Goal: Communication & Community: Ask a question

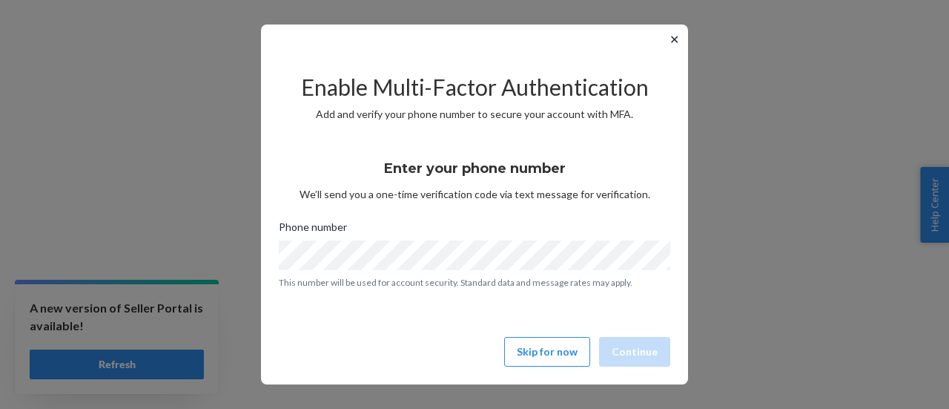
click at [672, 36] on button "✕" at bounding box center [675, 39] width 16 height 18
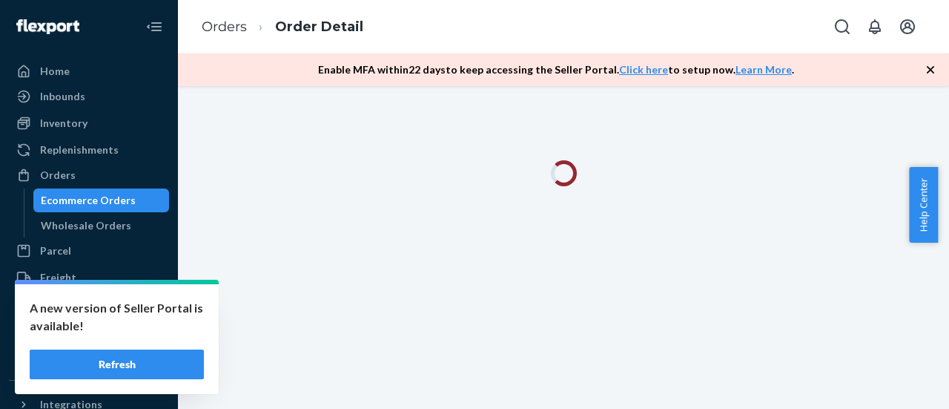
click at [94, 370] on button "Refresh" at bounding box center [117, 364] width 174 height 30
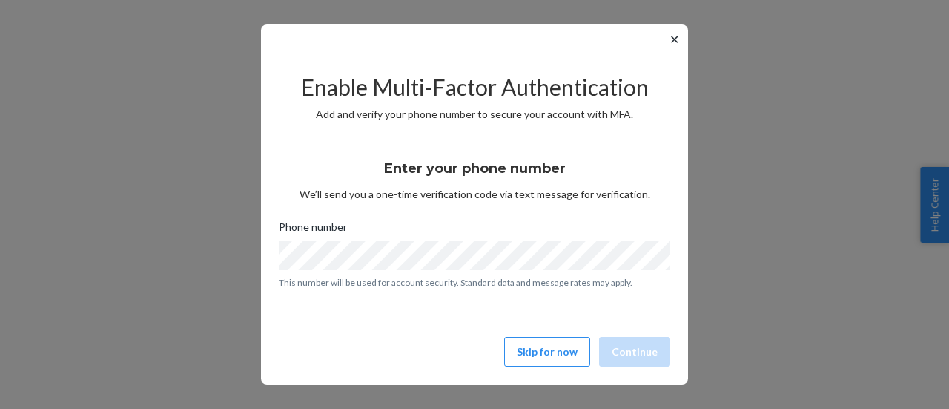
click at [672, 41] on button "✕" at bounding box center [675, 39] width 16 height 18
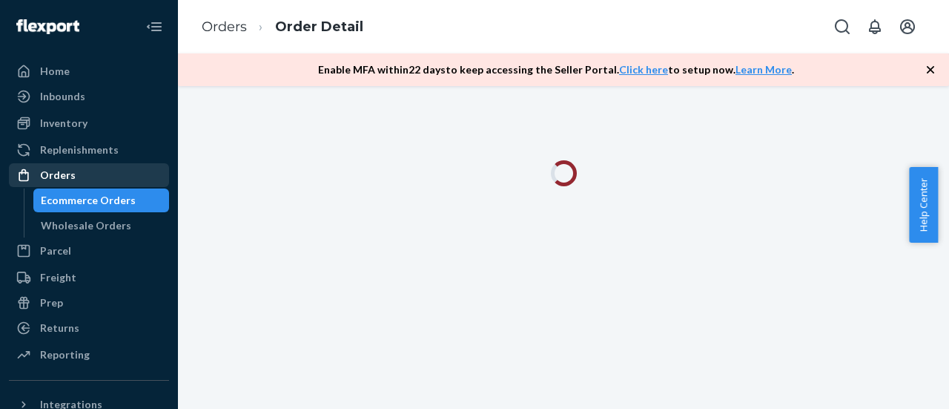
click at [62, 174] on div "Orders" at bounding box center [58, 175] width 36 height 15
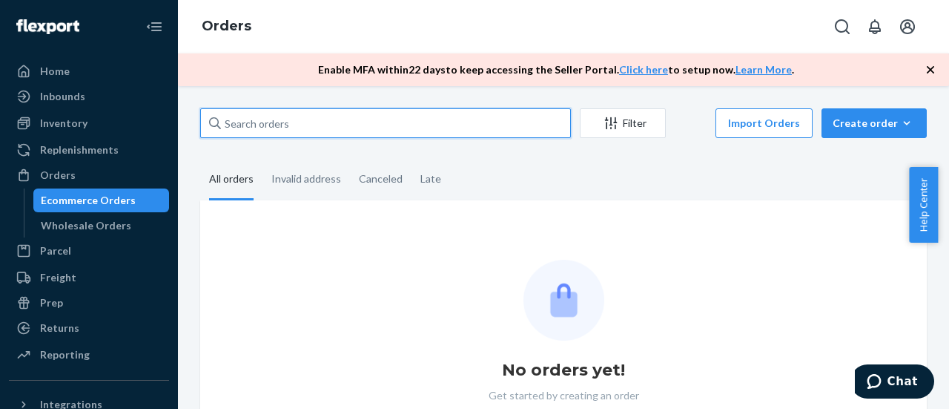
click at [402, 127] on input "text" at bounding box center [385, 123] width 371 height 30
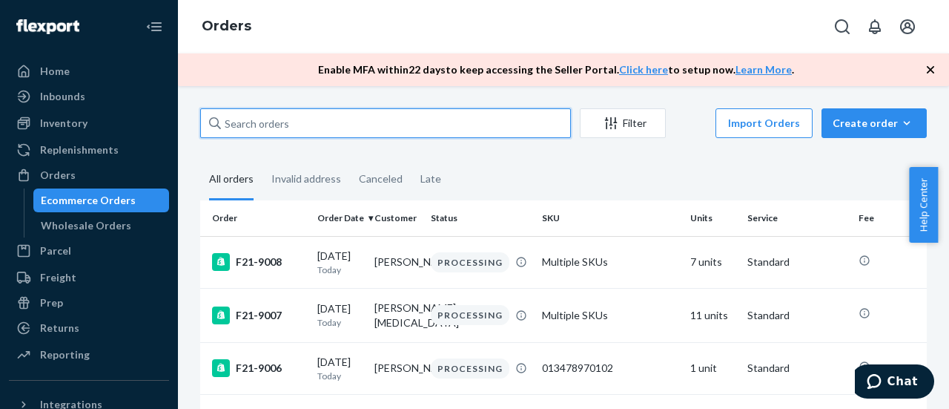
paste input "F21-9007"
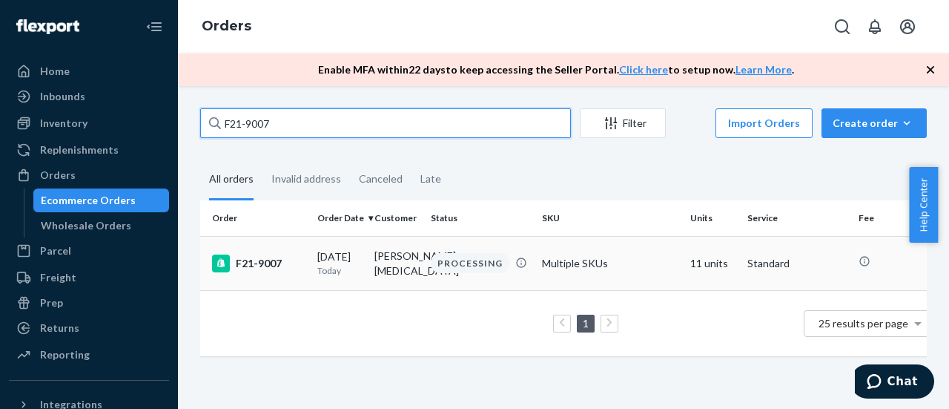
type input "F21-9007"
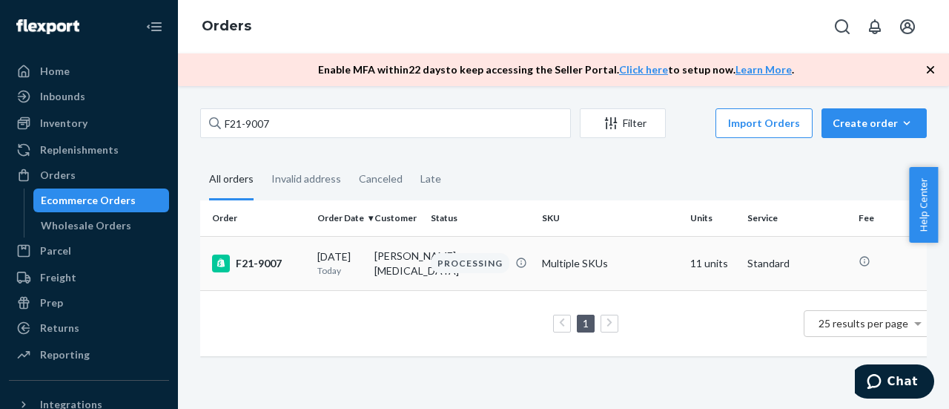
click at [261, 260] on div "F21-9007" at bounding box center [258, 263] width 93 height 18
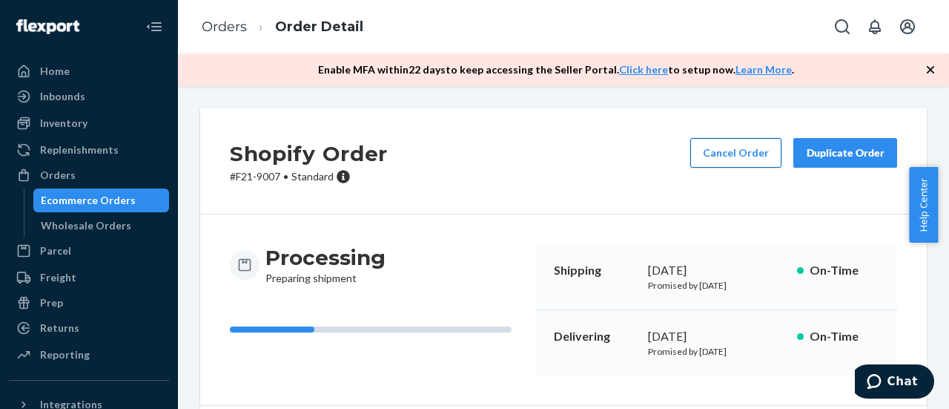
click at [707, 148] on button "Cancel Order" at bounding box center [735, 153] width 91 height 30
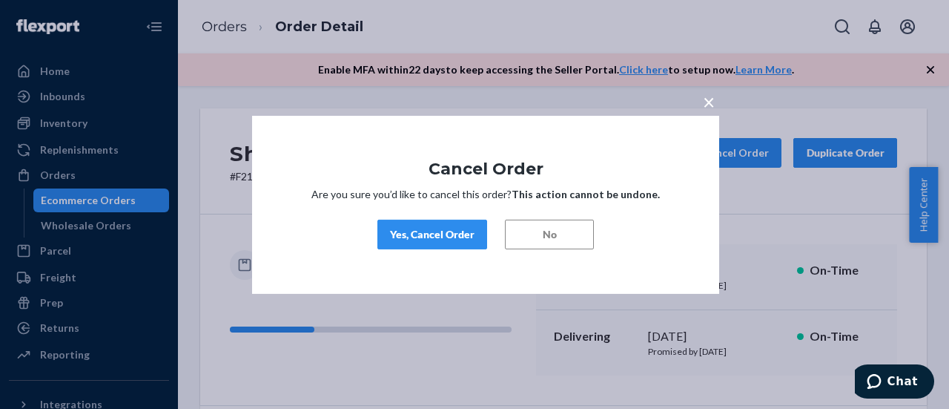
click at [708, 106] on span "×" at bounding box center [709, 100] width 12 height 25
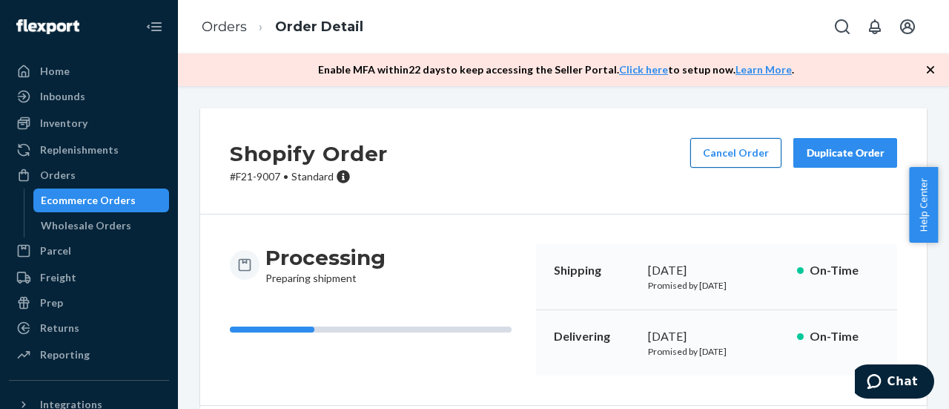
click at [740, 161] on button "Cancel Order" at bounding box center [735, 153] width 91 height 30
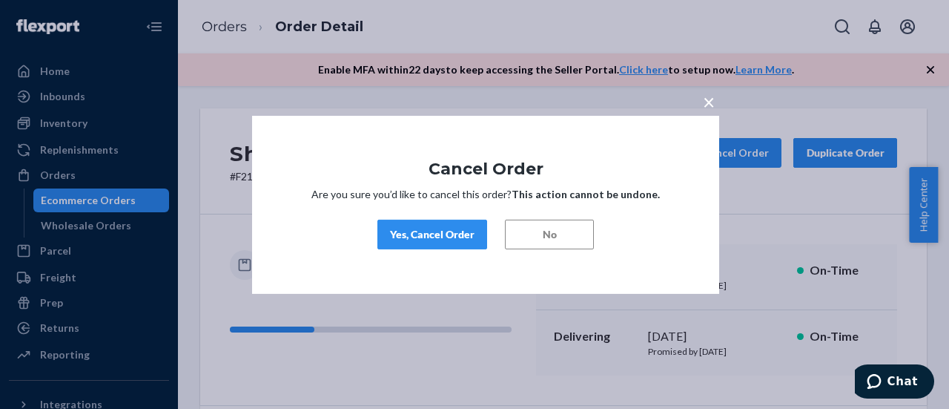
click at [442, 238] on div "Yes, Cancel Order" at bounding box center [432, 234] width 85 height 15
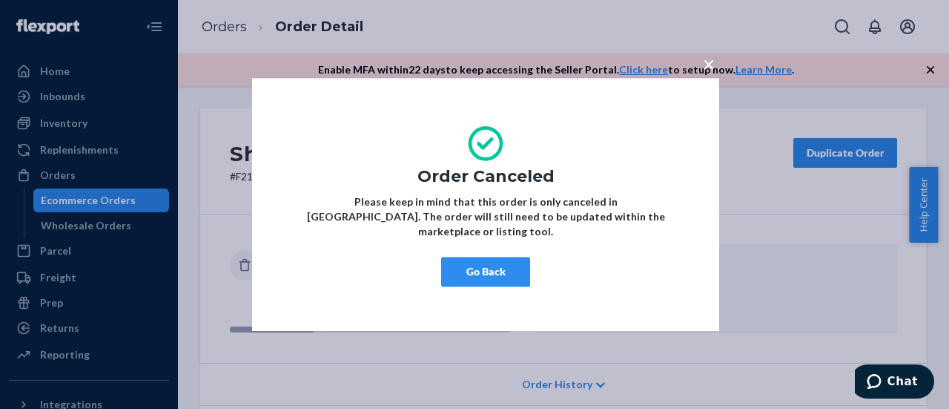
click at [489, 264] on button "Go Back" at bounding box center [485, 272] width 89 height 30
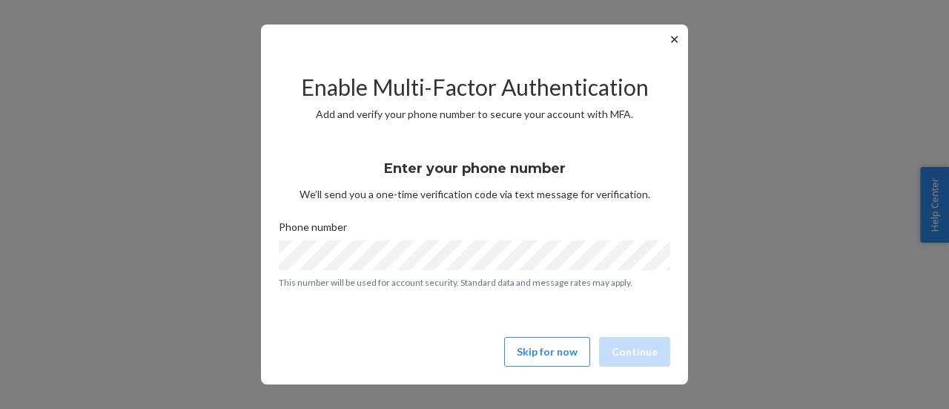
click at [672, 44] on button "✕" at bounding box center [675, 39] width 16 height 18
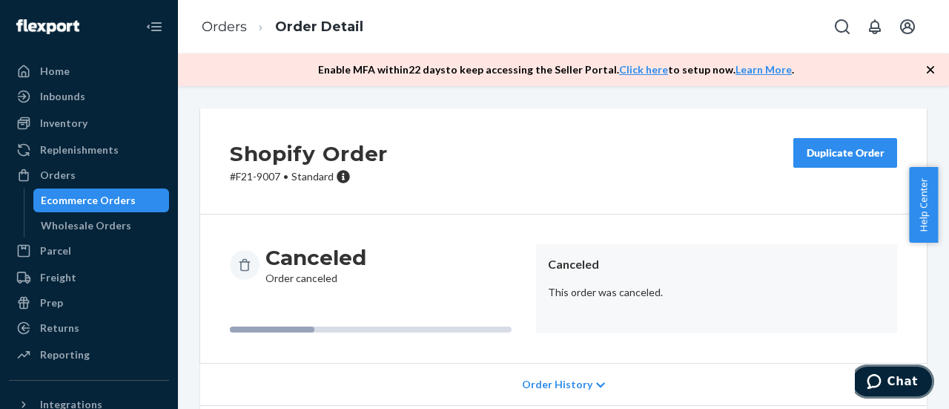
click at [881, 374] on icon "Chat" at bounding box center [874, 381] width 14 height 15
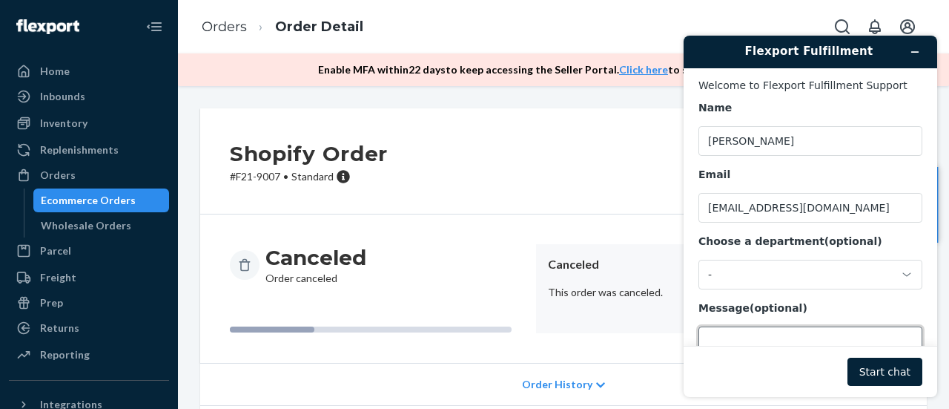
click at [745, 333] on textarea "Message (optional)" at bounding box center [810, 367] width 224 height 83
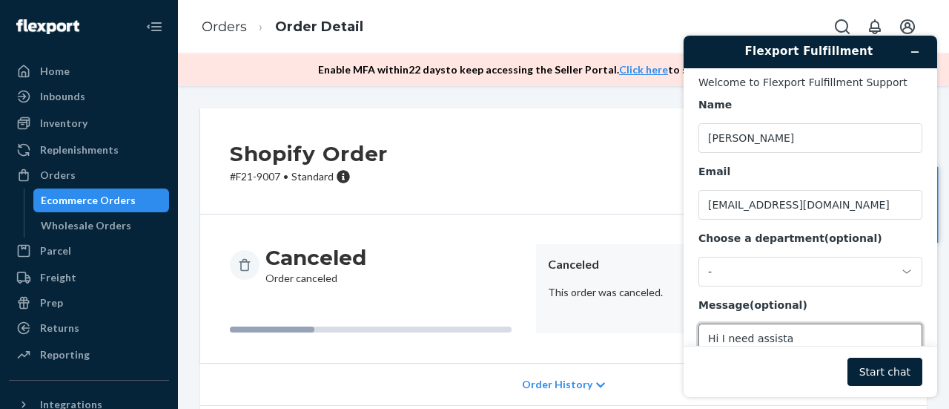
drag, startPoint x: 718, startPoint y: 337, endPoint x: 811, endPoint y: 367, distance: 98.0
click at [719, 338] on textarea "Hi I need assista" at bounding box center [810, 364] width 224 height 83
click at [817, 336] on textarea "Hi, I need assista" at bounding box center [810, 364] width 224 height 83
paste textarea "F21-7415"
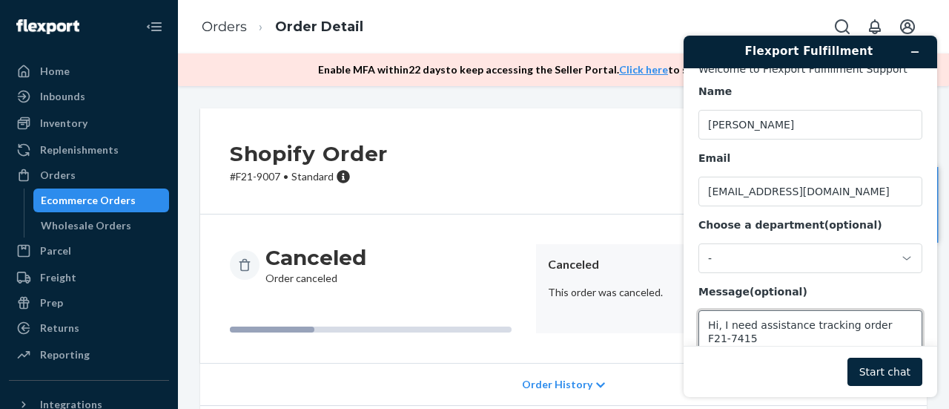
type textarea "Hi, I need assistance tracking order F21-7415"
click at [881, 371] on button "Start chat" at bounding box center [884, 371] width 75 height 28
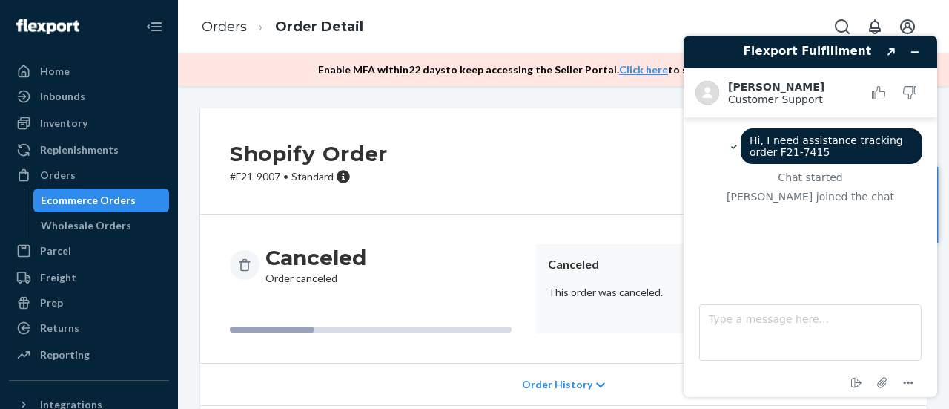
scroll to position [36, 0]
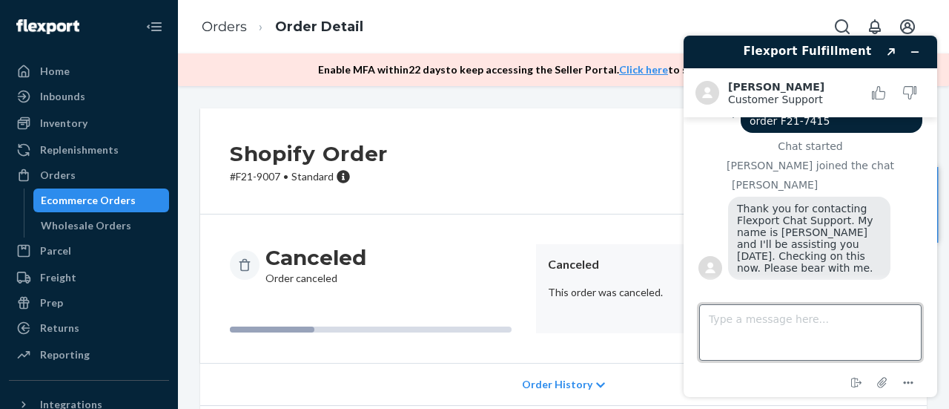
click at [773, 318] on textarea "Type a message here..." at bounding box center [810, 332] width 222 height 56
type textarea "Thank you"
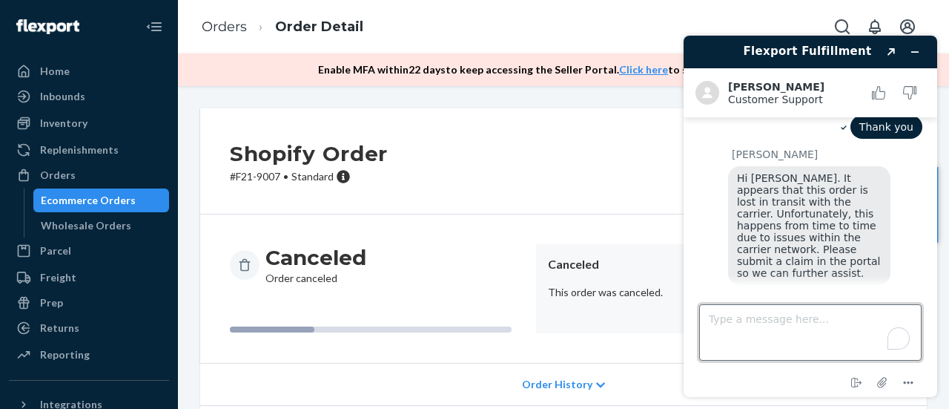
scroll to position [291, 0]
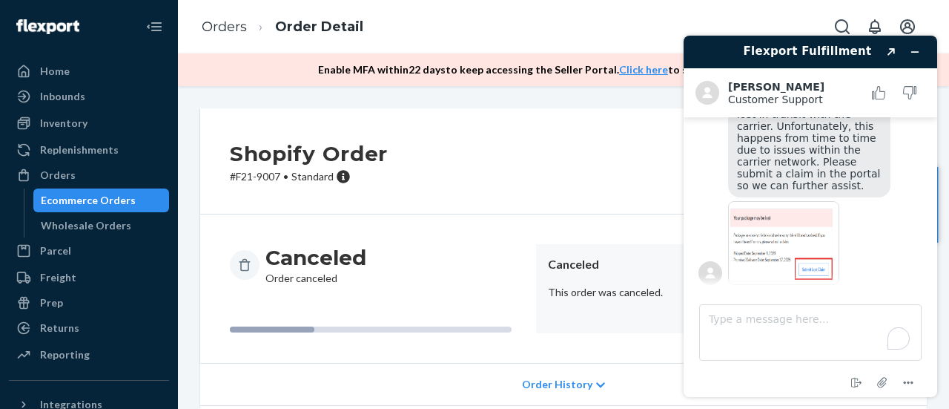
click at [774, 246] on img at bounding box center [783, 243] width 111 height 84
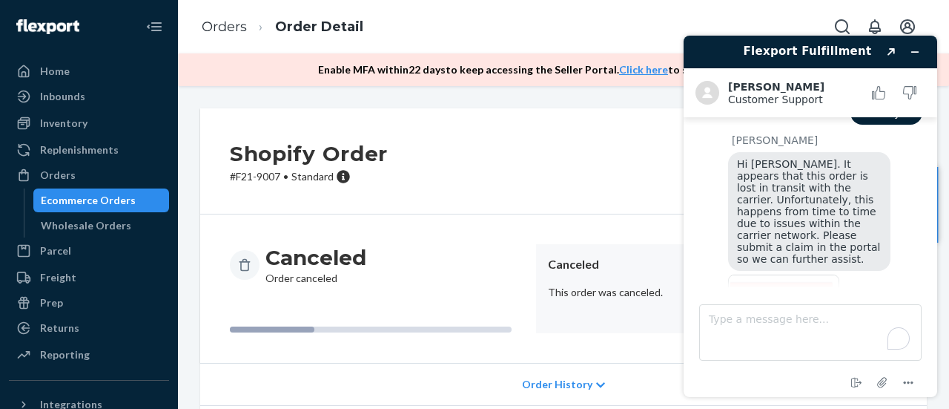
scroll to position [216, 0]
